Goal: Task Accomplishment & Management: Manage account settings

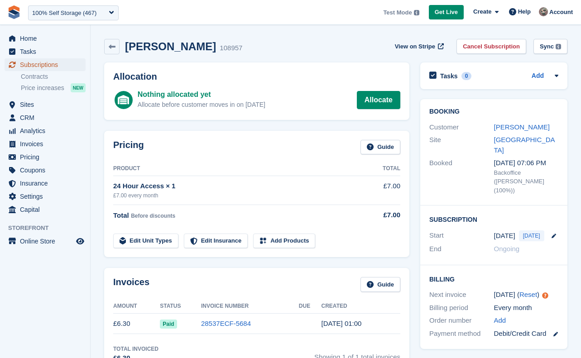
click at [56, 67] on span "Subscriptions" at bounding box center [47, 64] width 54 height 13
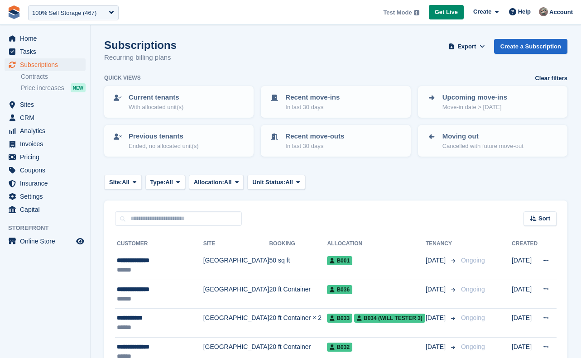
scroll to position [43, 0]
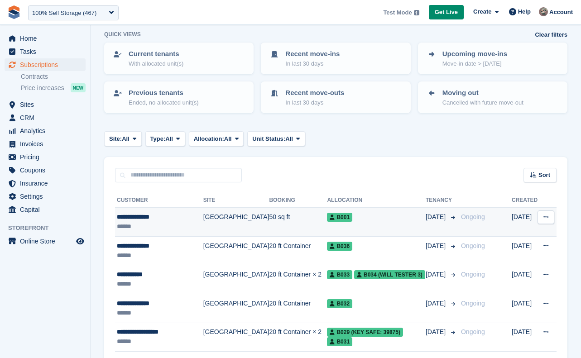
click at [353, 223] on td "B001" at bounding box center [376, 222] width 99 height 29
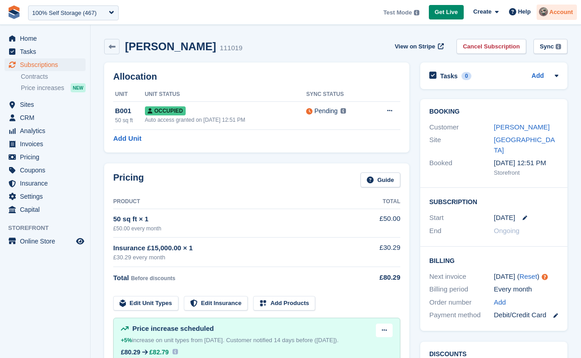
click at [561, 13] on span "Account" at bounding box center [561, 12] width 24 height 9
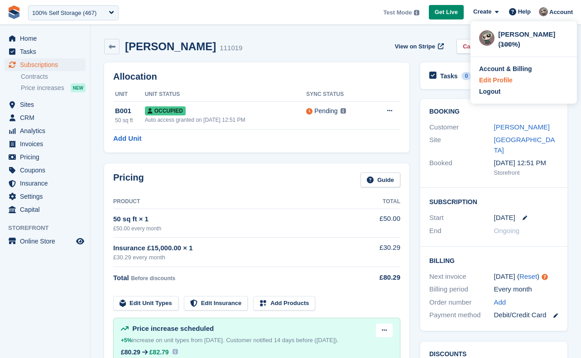
click at [510, 81] on div "Edit Profile" at bounding box center [496, 81] width 34 height 10
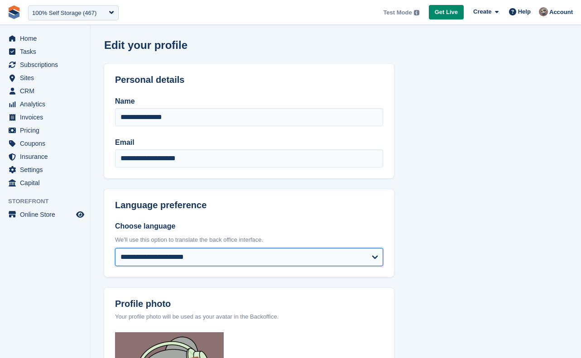
click at [171, 254] on select "**********" at bounding box center [249, 257] width 268 height 18
select select "**"
click option "**********" at bounding box center [0, 0] width 0 height 0
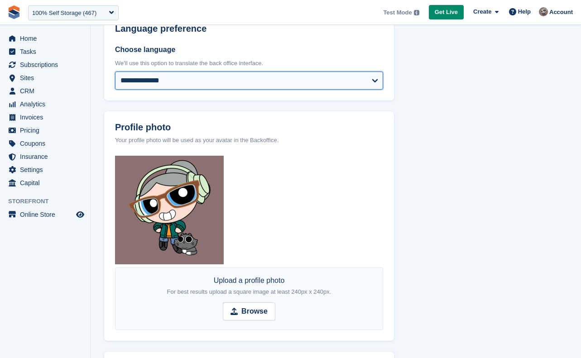
scroll to position [433, 0]
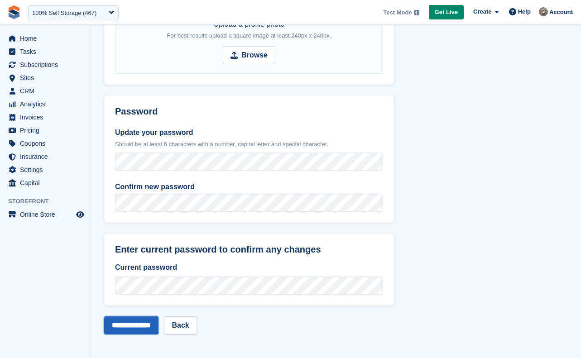
click at [137, 330] on input "**********" at bounding box center [131, 326] width 54 height 18
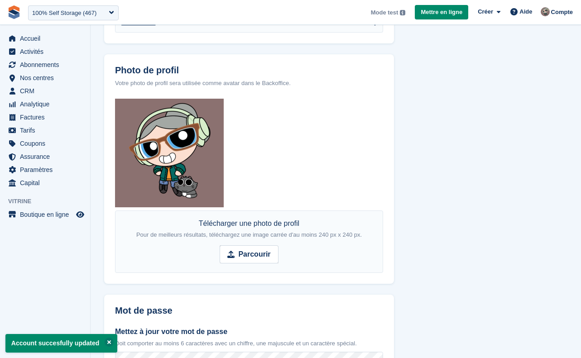
scroll to position [279, 0]
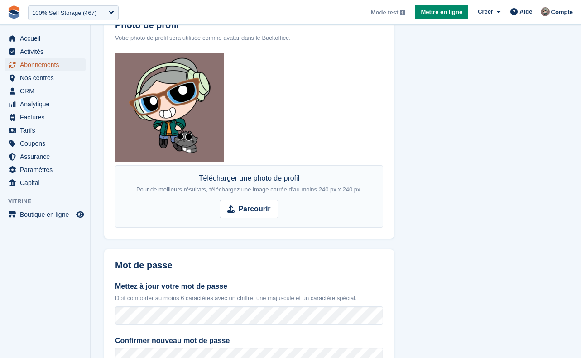
click at [66, 59] on span "Abonnements" at bounding box center [47, 64] width 54 height 13
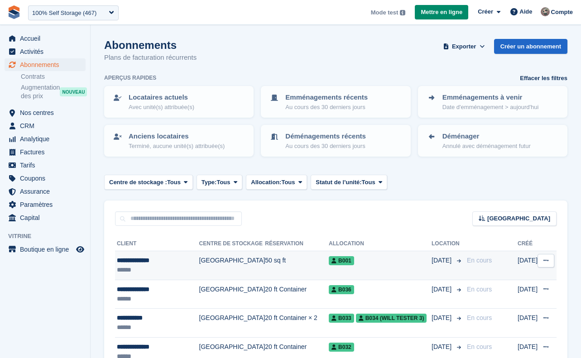
click at [207, 272] on td "[GEOGRAPHIC_DATA]" at bounding box center [232, 265] width 66 height 29
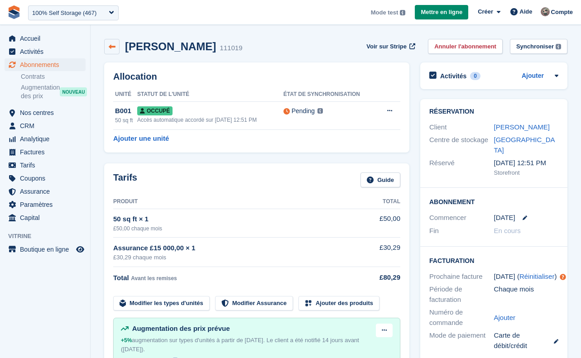
click at [116, 49] on link at bounding box center [111, 46] width 15 height 15
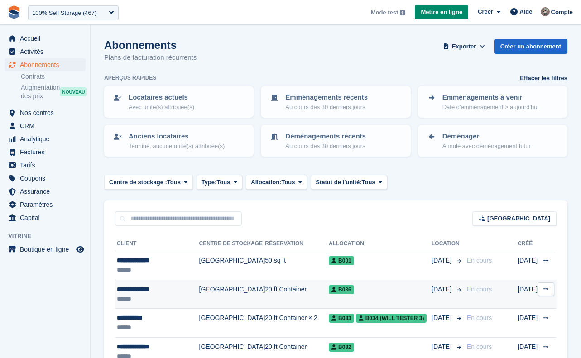
click at [269, 303] on td "20 ft Container" at bounding box center [297, 294] width 64 height 29
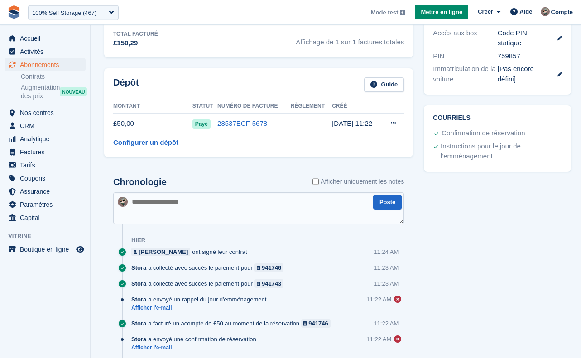
click at [362, 181] on label "Afficher uniquement les notes" at bounding box center [359, 182] width 92 height 10
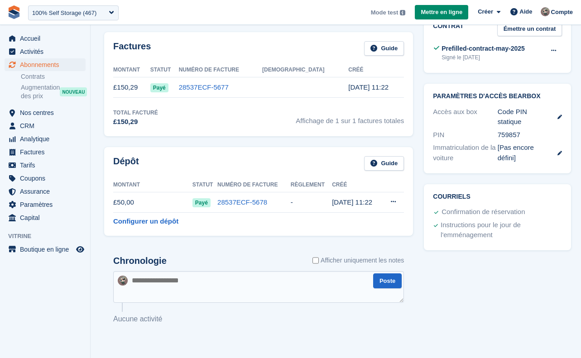
click at [342, 260] on label "Afficher uniquement les notes" at bounding box center [359, 261] width 92 height 10
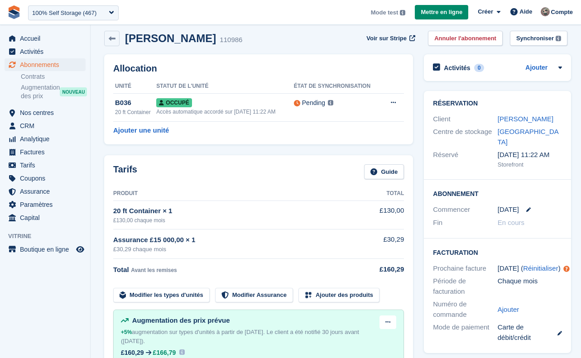
scroll to position [0, 0]
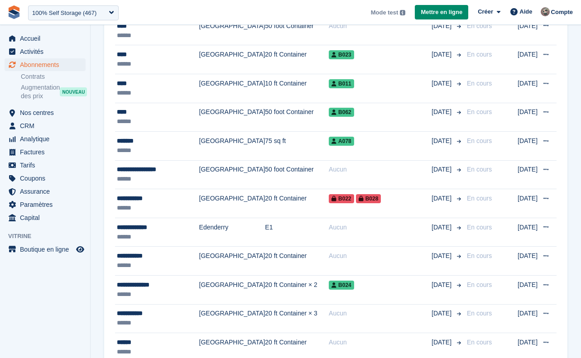
scroll to position [588, 0]
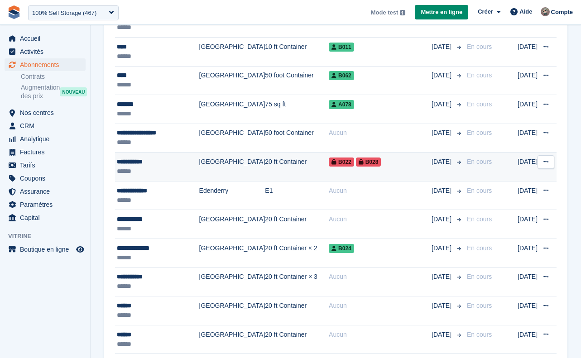
click at [294, 168] on td "20 ft Container" at bounding box center [297, 167] width 64 height 29
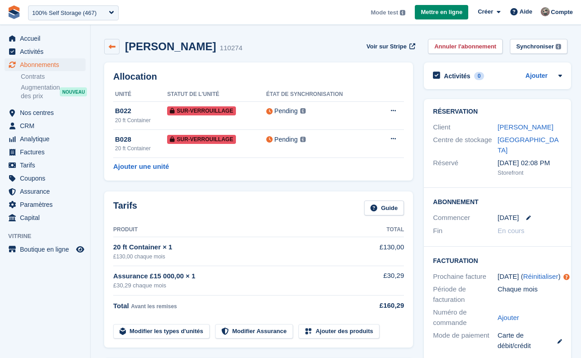
click at [114, 46] on icon at bounding box center [112, 46] width 7 height 7
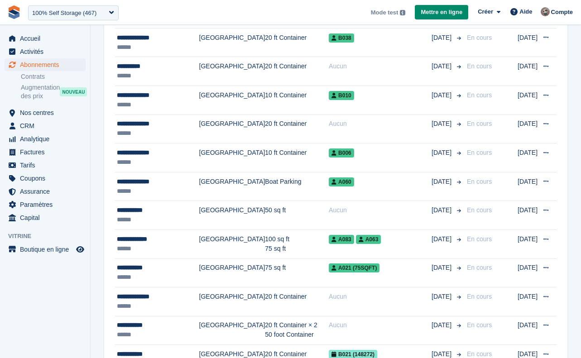
scroll to position [1316, 0]
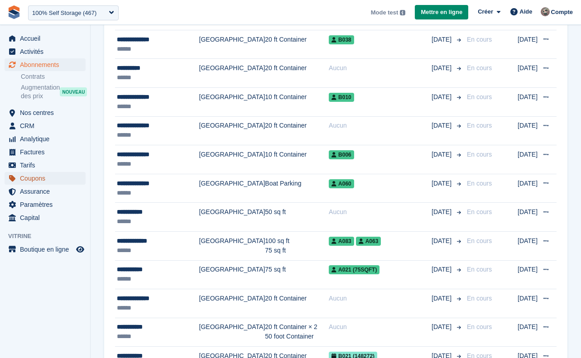
click at [47, 180] on span "Coupons" at bounding box center [47, 178] width 54 height 13
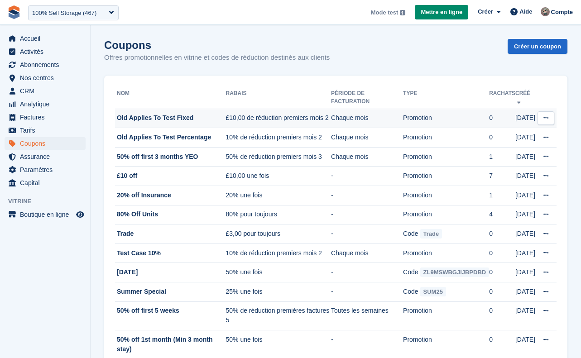
click at [548, 120] on icon at bounding box center [546, 118] width 5 height 6
click at [509, 149] on p "Modifier le coupon" at bounding box center [511, 148] width 79 height 12
click at [408, 118] on td "Promotion" at bounding box center [446, 118] width 86 height 19
click at [547, 115] on button at bounding box center [546, 118] width 17 height 14
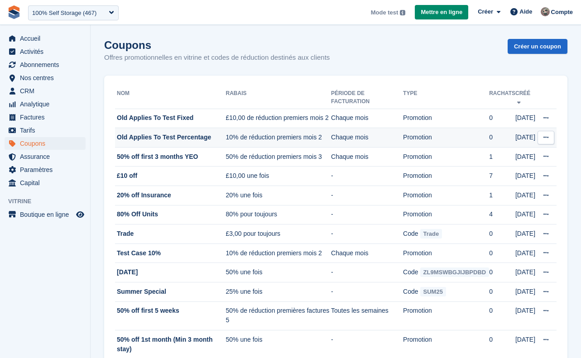
click at [532, 138] on td "[DATE]" at bounding box center [526, 137] width 22 height 19
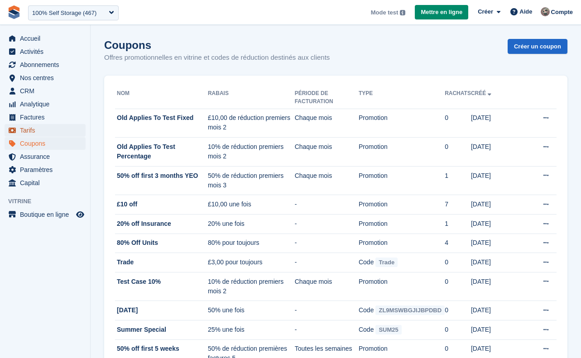
click at [53, 136] on span "Tarifs" at bounding box center [47, 130] width 54 height 13
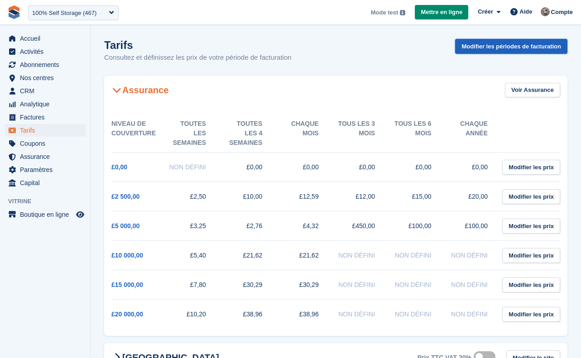
click at [508, 49] on link "Modifier les périodes de facturation" at bounding box center [511, 46] width 112 height 15
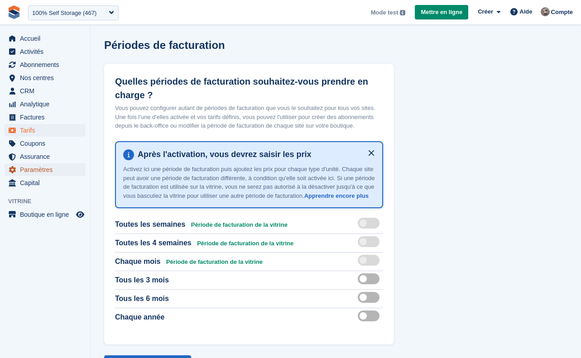
click at [61, 171] on span "Paramètres" at bounding box center [47, 170] width 54 height 13
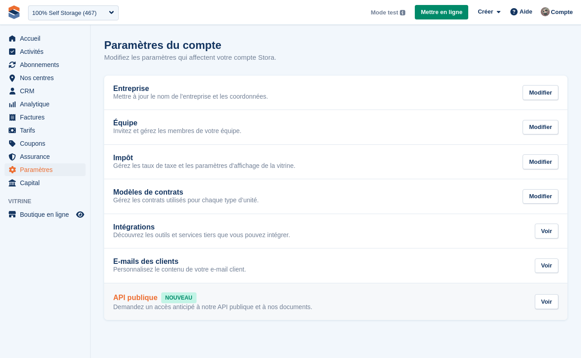
click at [322, 291] on link "API publique NOUVEAU Demandez un accès anticipé à notre API publique et à nos d…" at bounding box center [335, 302] width 463 height 37
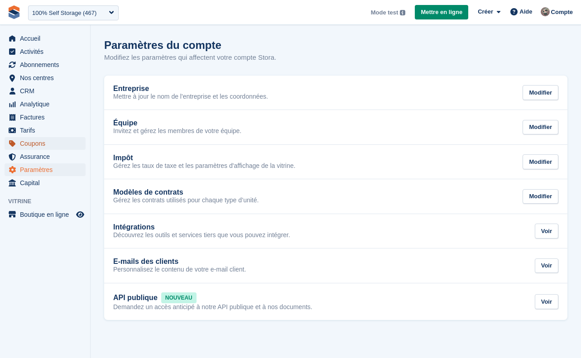
click at [51, 140] on span "Coupons" at bounding box center [47, 143] width 54 height 13
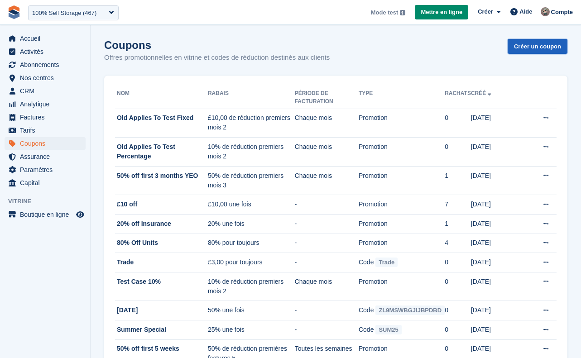
click at [549, 47] on link "Créer un coupon" at bounding box center [538, 46] width 60 height 15
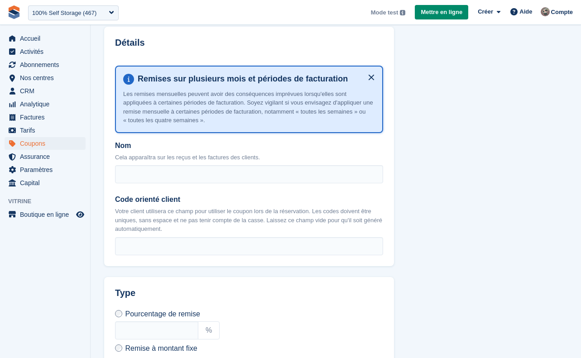
scroll to position [149, 0]
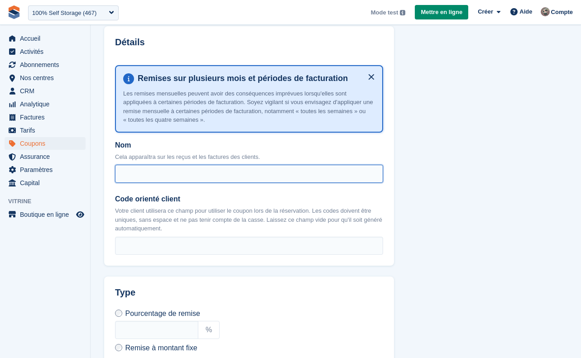
click at [332, 181] on input "Nom" at bounding box center [249, 174] width 268 height 18
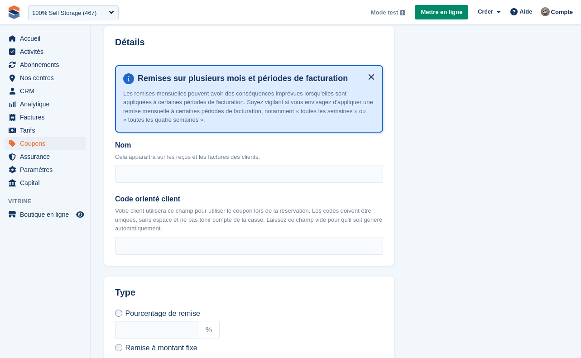
click at [476, 159] on section "Créer un coupon Quel type de coupon ? Code promo client Créez un code de réduct…" at bounding box center [336, 283] width 491 height 864
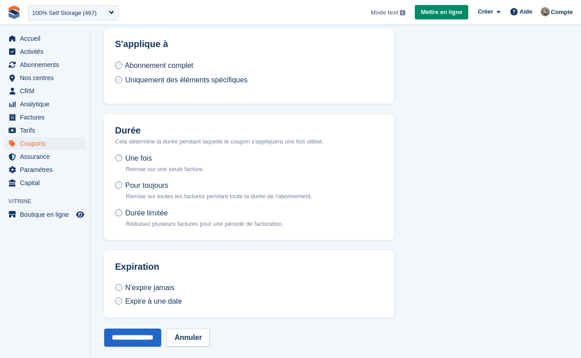
scroll to position [512, 0]
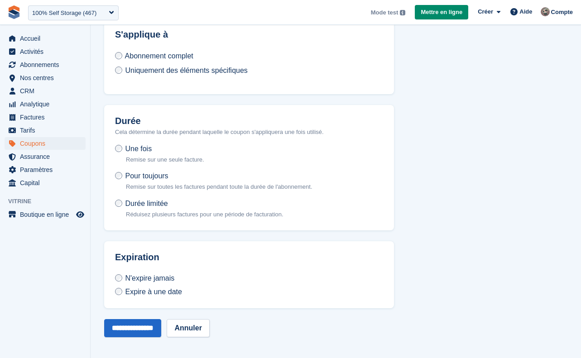
click at [161, 293] on span "Expire à une date" at bounding box center [153, 292] width 57 height 8
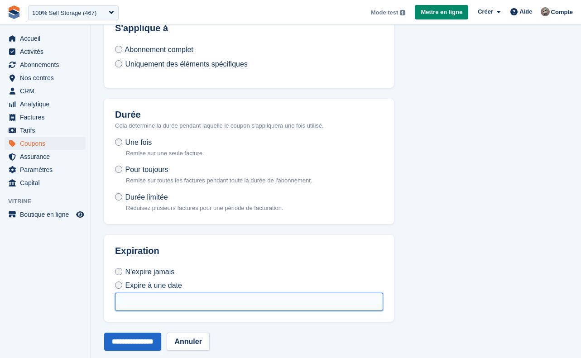
click at [283, 306] on input "text" at bounding box center [249, 302] width 268 height 18
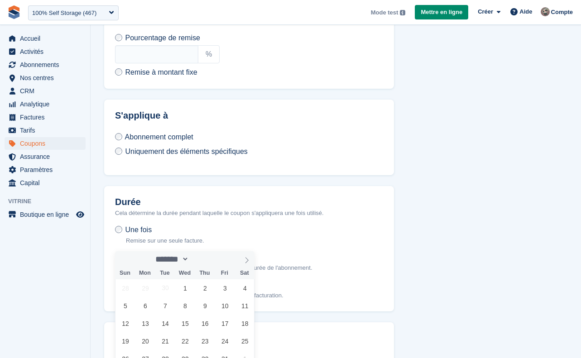
scroll to position [364, 0]
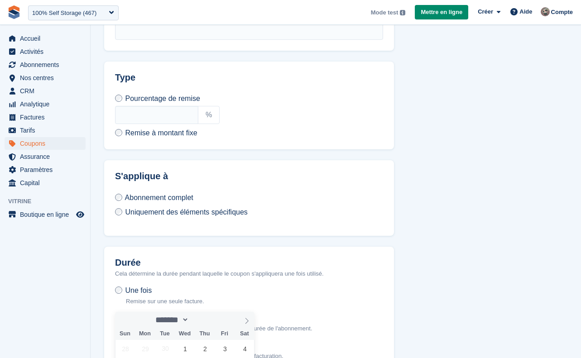
click at [233, 216] on span "Uniquement des éléments spécifiques" at bounding box center [186, 212] width 122 height 8
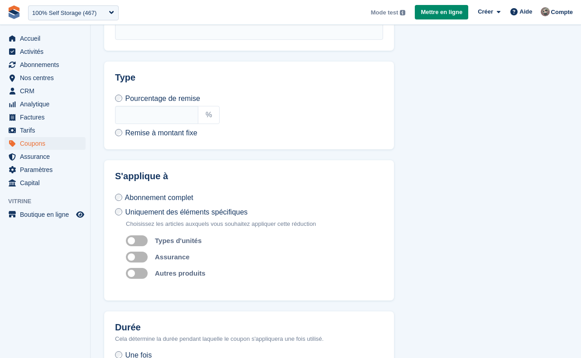
click at [198, 275] on div "Choisissez les articles auxquels vous souhaitez appliquer cette réduction Auto …" at bounding box center [254, 250] width 257 height 60
click at [191, 279] on div "Autres produits" at bounding box center [180, 273] width 51 height 11
click at [192, 277] on label "Autres produits" at bounding box center [180, 274] width 51 height 8
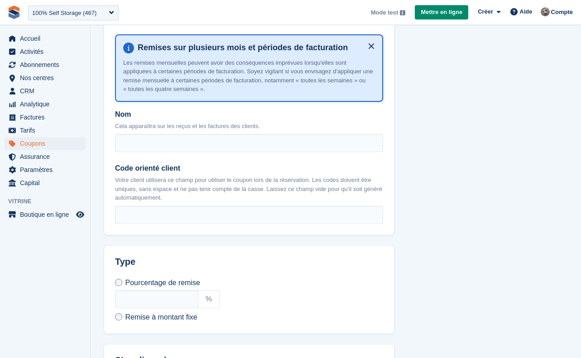
scroll to position [227, 0]
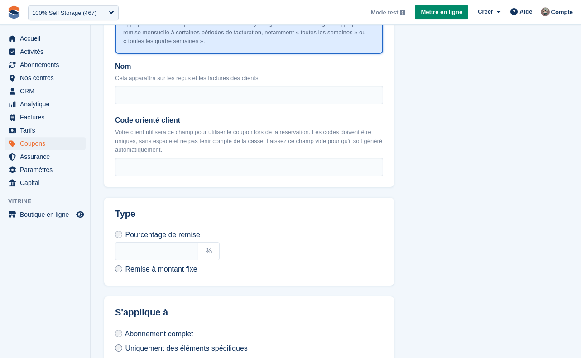
click at [169, 273] on span "Remise à montant fixe" at bounding box center [161, 269] width 72 height 8
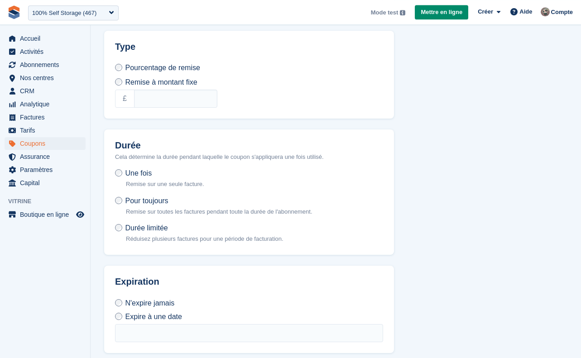
scroll to position [411, 0]
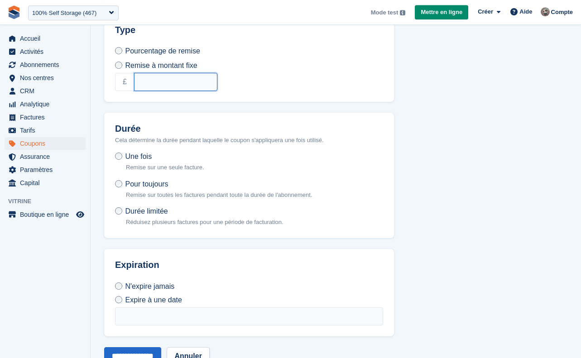
click at [150, 82] on input "text" at bounding box center [175, 82] width 83 height 18
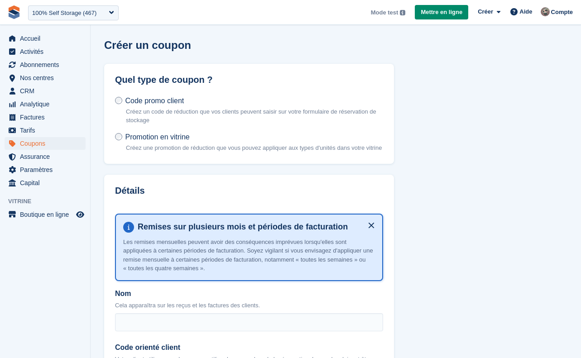
click at [170, 133] on span "Promotion en vitrine" at bounding box center [157, 137] width 64 height 8
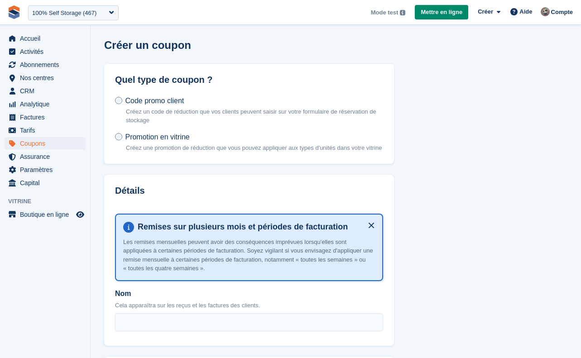
click at [176, 101] on span "Code promo client" at bounding box center [154, 101] width 59 height 8
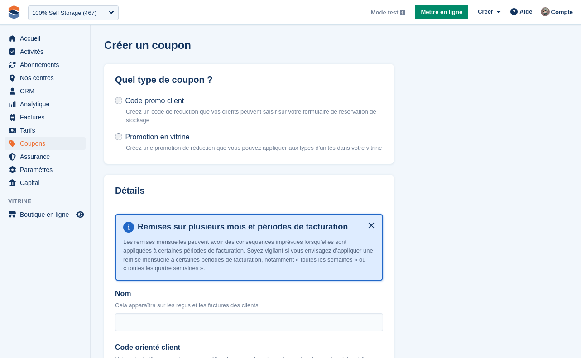
click at [168, 135] on span "Promotion en vitrine" at bounding box center [157, 137] width 64 height 8
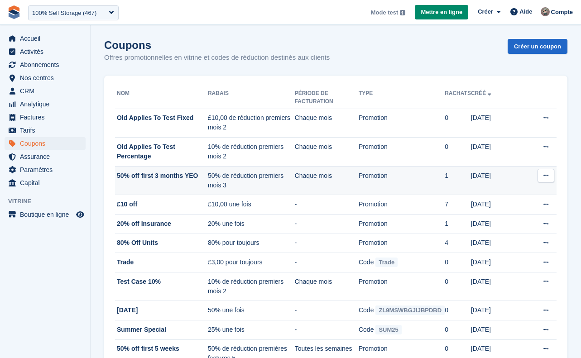
click at [295, 166] on td "50% de réduction premiers mois 3" at bounding box center [251, 180] width 87 height 29
click at [356, 166] on td "Chaque mois" at bounding box center [327, 180] width 64 height 29
click at [295, 166] on td "50% de réduction premiers mois 3" at bounding box center [251, 180] width 87 height 29
click at [523, 166] on td "[DATE]" at bounding box center [504, 180] width 67 height 29
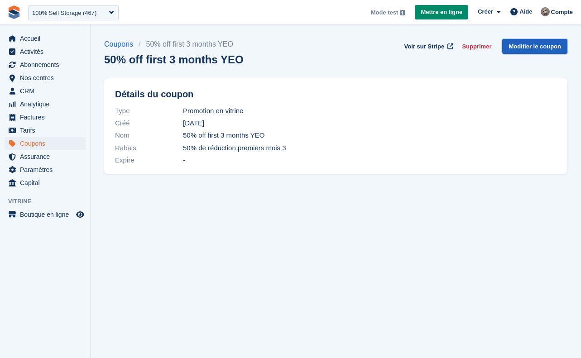
click at [527, 47] on link "Modifier le coupon" at bounding box center [534, 46] width 65 height 15
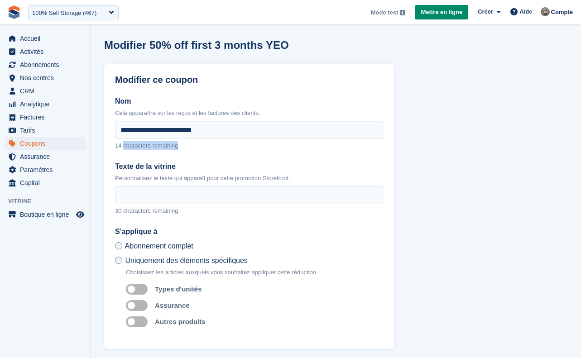
drag, startPoint x: 181, startPoint y: 147, endPoint x: 124, endPoint y: 147, distance: 57.1
click at [124, 147] on div "14 characters remaining" at bounding box center [249, 144] width 268 height 11
copy span "characters remaining"
click at [441, 188] on section "**********" at bounding box center [336, 204] width 491 height 408
click at [66, 19] on div "100% Self Storage (467)" at bounding box center [73, 12] width 91 height 15
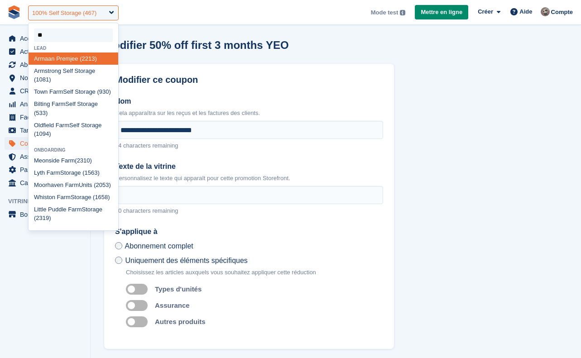
type input "*"
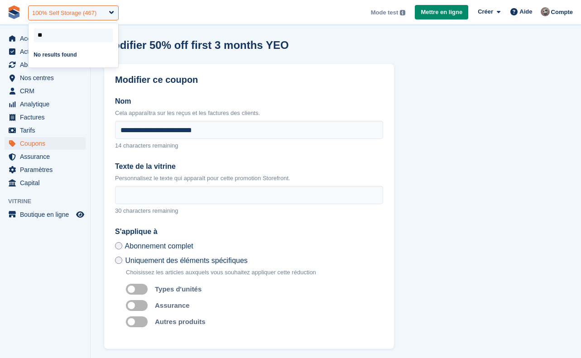
type input "*"
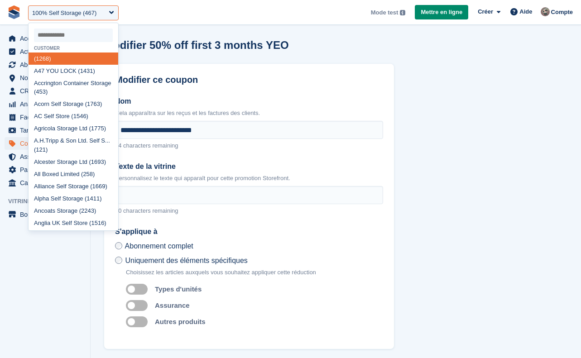
click at [399, 108] on section "**********" at bounding box center [336, 204] width 491 height 408
